Goal: Task Accomplishment & Management: Use online tool/utility

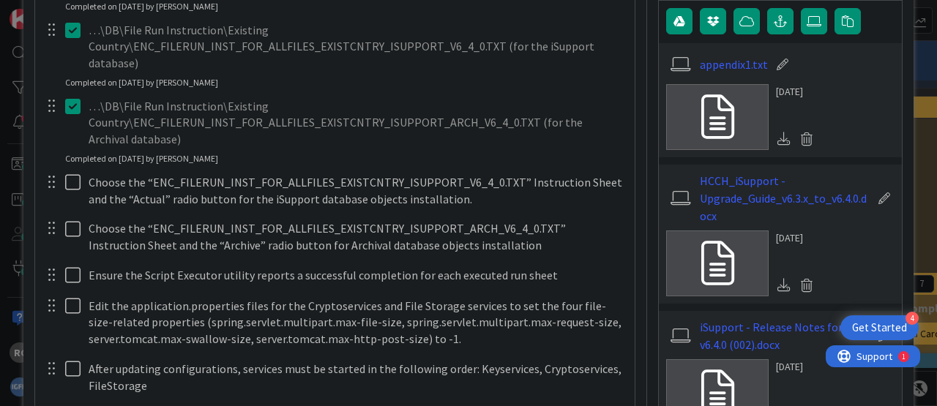
scroll to position [726, 0]
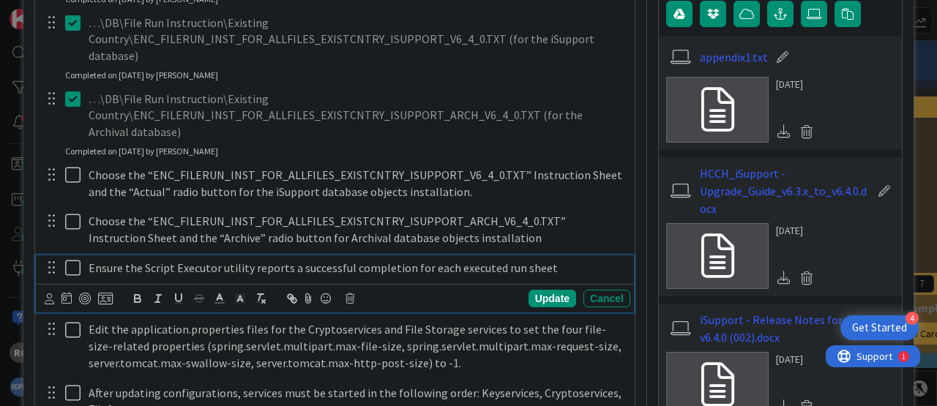
click at [72, 259] on icon at bounding box center [72, 268] width 15 height 18
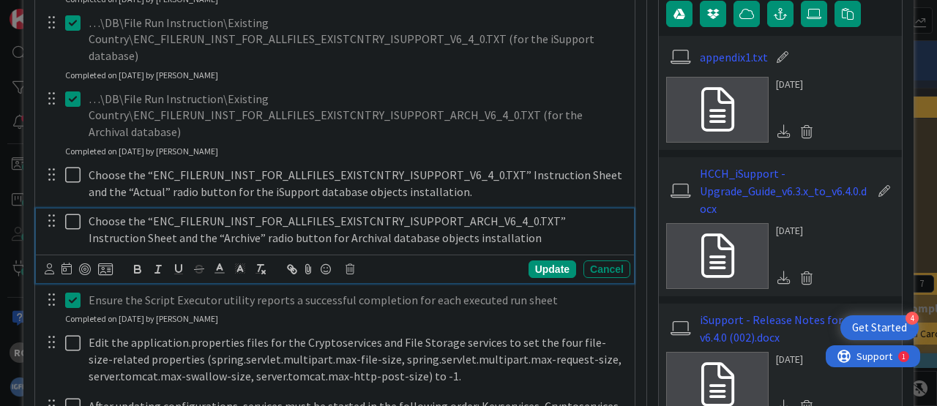
click at [72, 213] on icon at bounding box center [72, 222] width 15 height 18
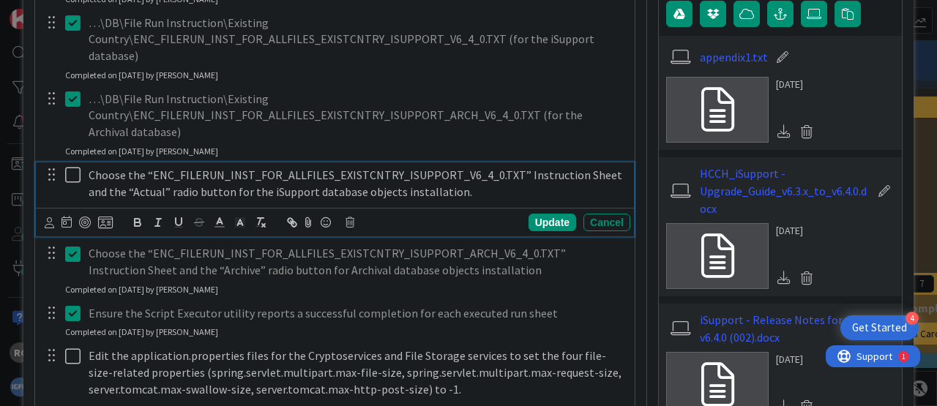
click at [72, 166] on icon at bounding box center [72, 175] width 15 height 18
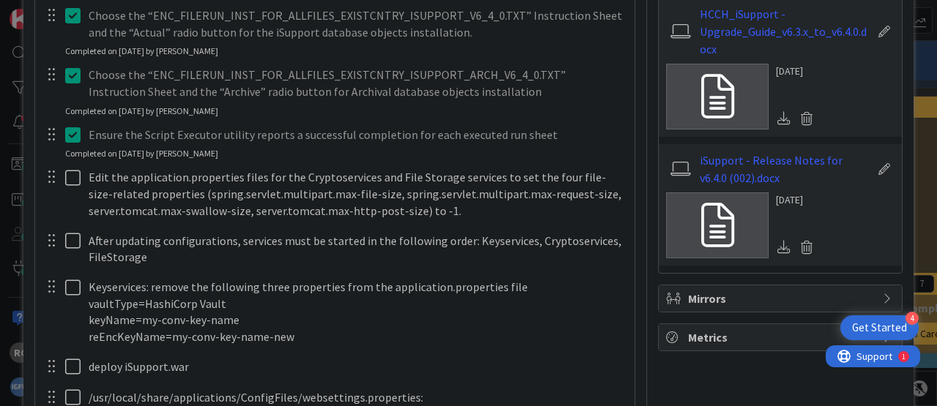
scroll to position [907, 0]
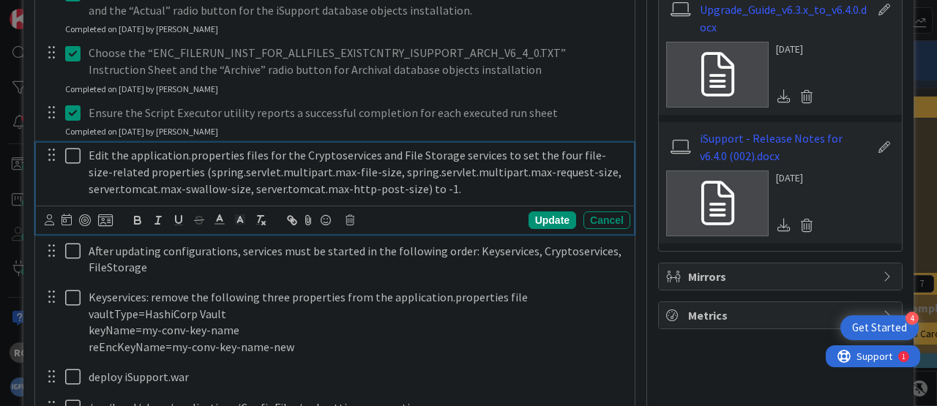
click at [72, 147] on icon at bounding box center [72, 156] width 15 height 18
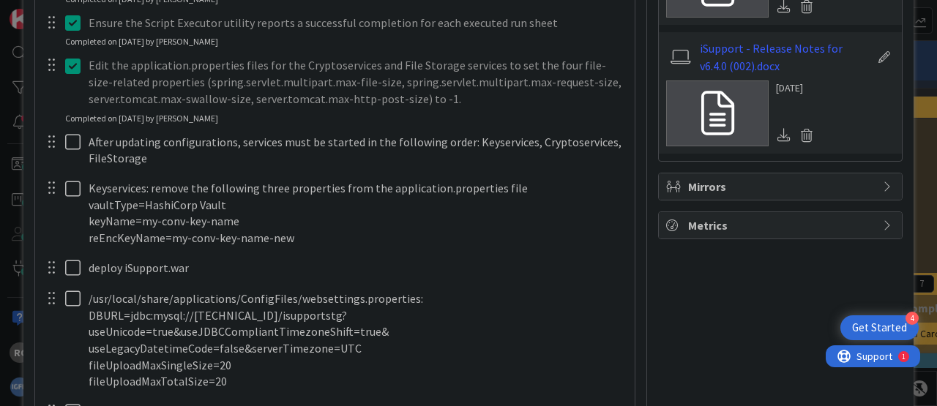
scroll to position [998, 0]
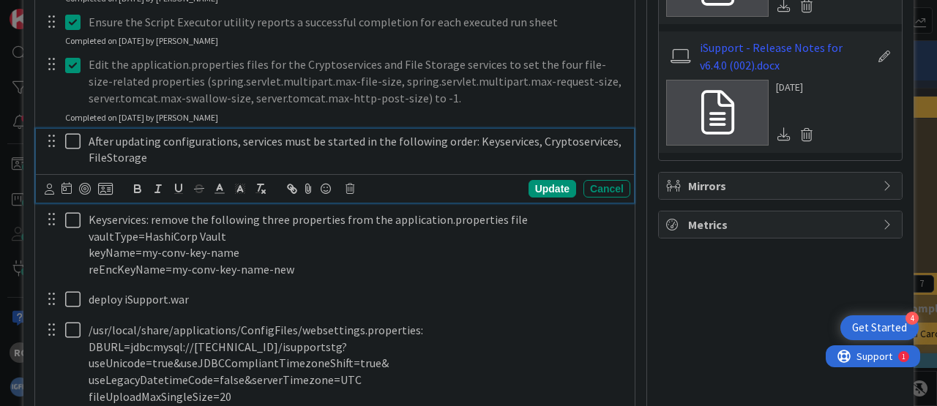
click at [71, 132] on icon at bounding box center [72, 141] width 15 height 18
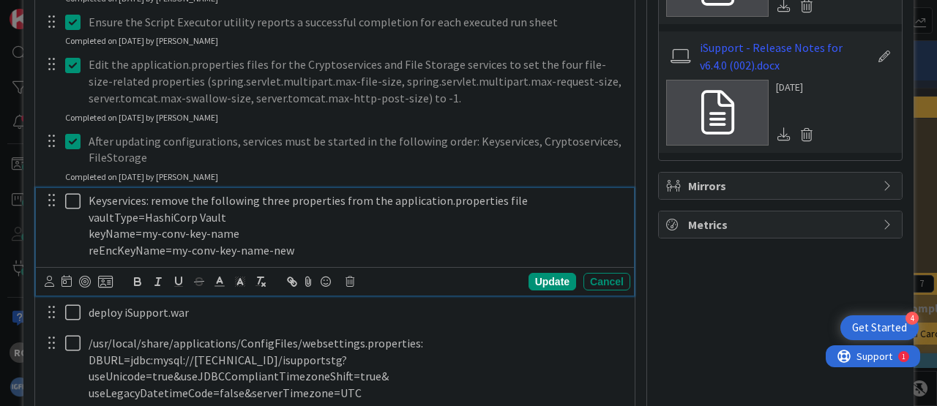
click at [75, 192] on icon at bounding box center [72, 201] width 15 height 18
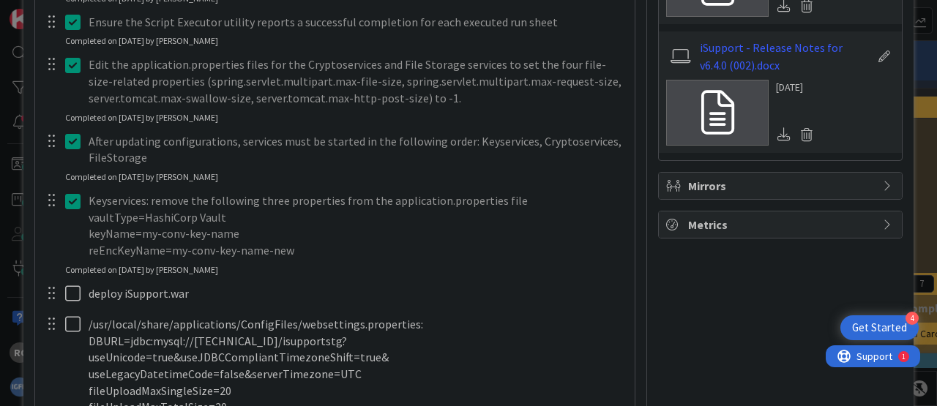
type textarea "x"
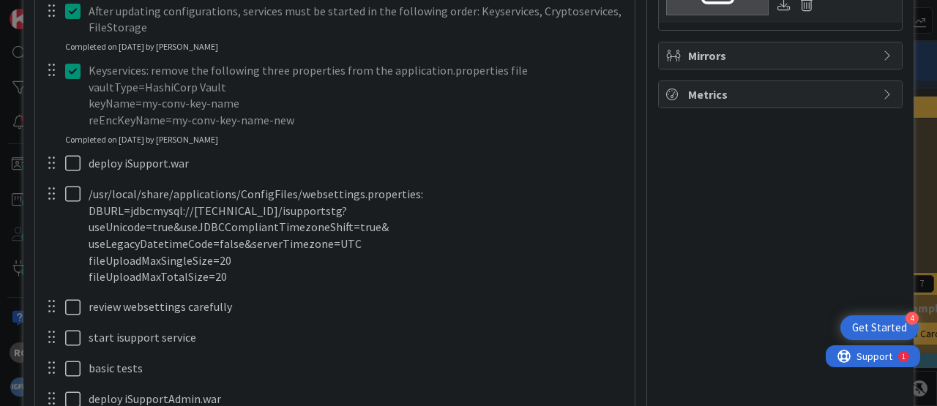
scroll to position [1089, 0]
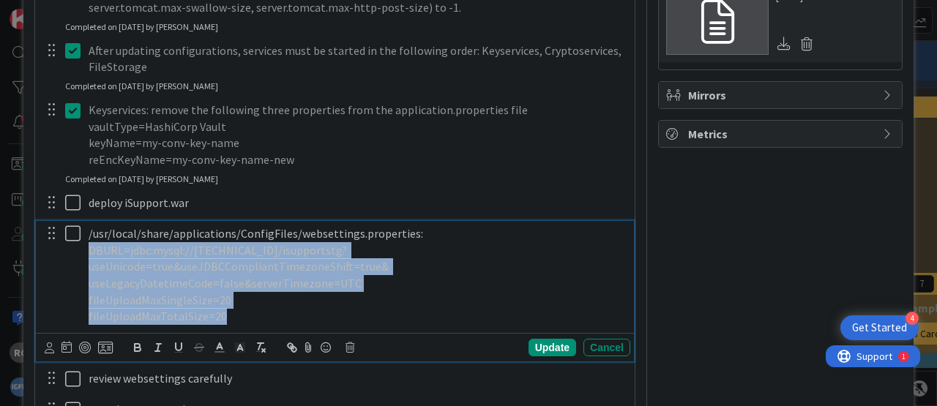
drag, startPoint x: 223, startPoint y: 298, endPoint x: 87, endPoint y: 236, distance: 149.3
click at [87, 236] on div "/usr/local/share/applications/ConfigFiles/websettings.properties: DBURL=jdbc:my…" at bounding box center [356, 275] width 547 height 108
copy div "DBURL=jdbc:mysql://[TECHNICAL_ID]/isupportstg? useUnicode=true&useJDBCCompliant…"
